Goal: Transaction & Acquisition: Purchase product/service

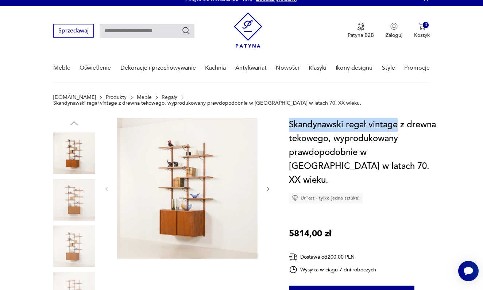
drag, startPoint x: 289, startPoint y: 119, endPoint x: 397, endPoint y: 118, distance: 108.0
click at [398, 122] on h1 "Skandynawski regał vintage z drewna tekowego, wyprodukowany prawdopodobnie w [G…" at bounding box center [364, 152] width 151 height 69
copy h1 "Skandynawski regał vintage"
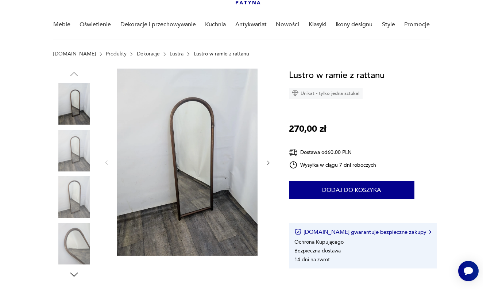
scroll to position [53, 0]
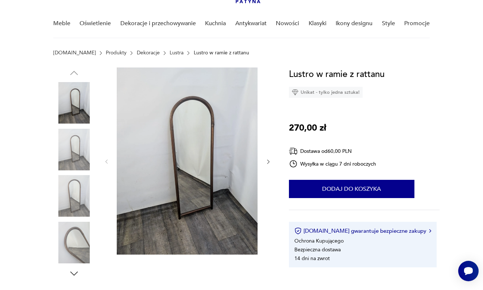
click at [73, 149] on img at bounding box center [74, 150] width 42 height 42
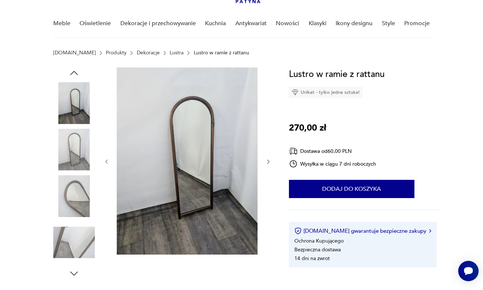
click at [73, 197] on img at bounding box center [74, 196] width 42 height 42
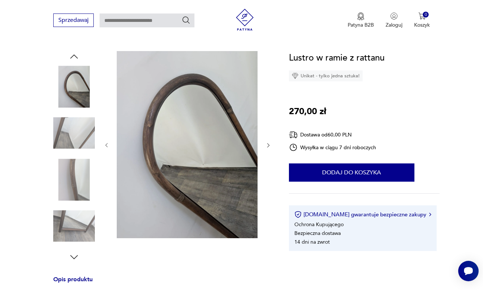
scroll to position [84, 0]
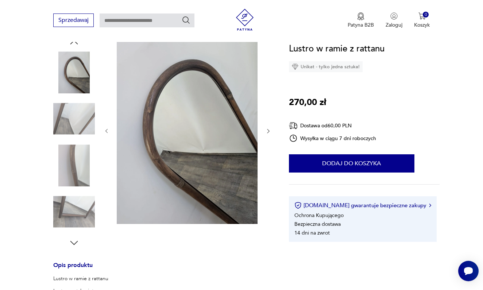
click at [69, 208] on img at bounding box center [74, 212] width 42 height 42
